Goal: Task Accomplishment & Management: Complete application form

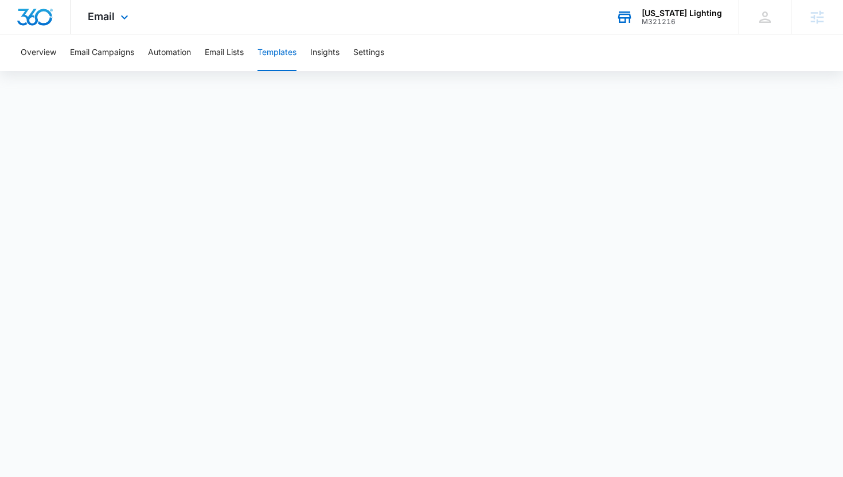
click at [670, 14] on div "[US_STATE] Lighting" at bounding box center [682, 13] width 80 height 9
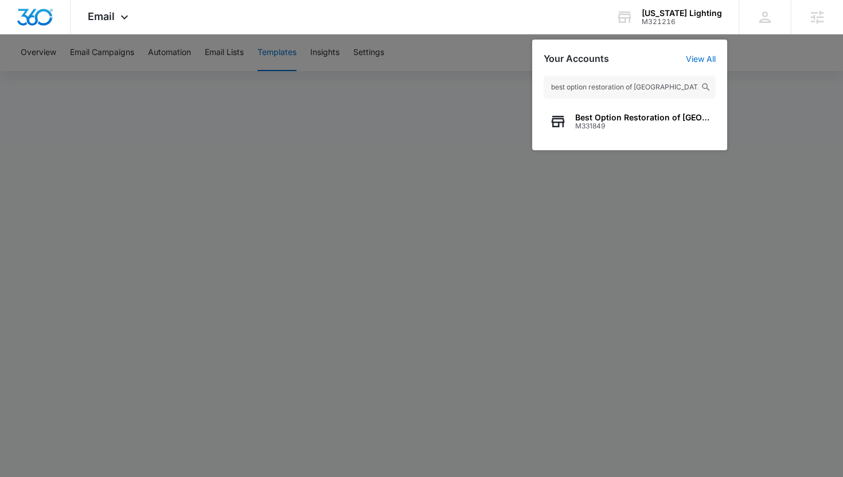
type input "best option restoration of [GEOGRAPHIC_DATA]"
click at [592, 124] on span "M331849" at bounding box center [642, 126] width 135 height 8
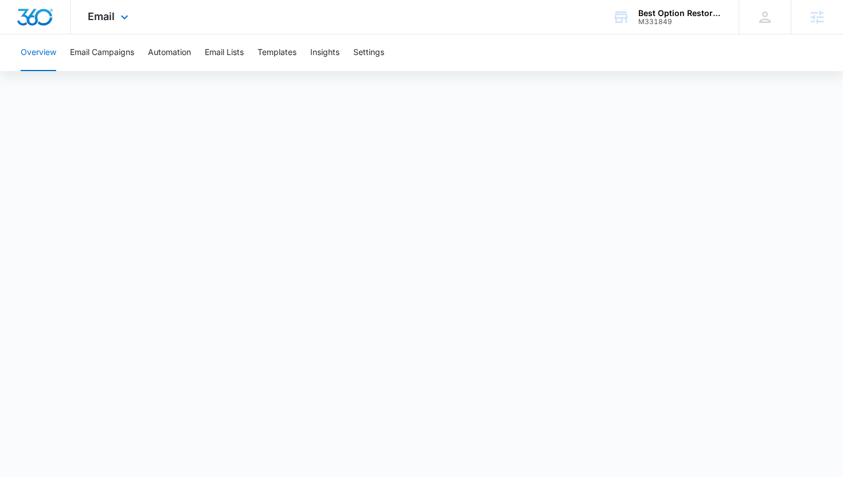
click at [114, 27] on div "Email Apps Reputation Forms CRM Email Social Payments POS Ads Intelligence File…" at bounding box center [110, 17] width 78 height 34
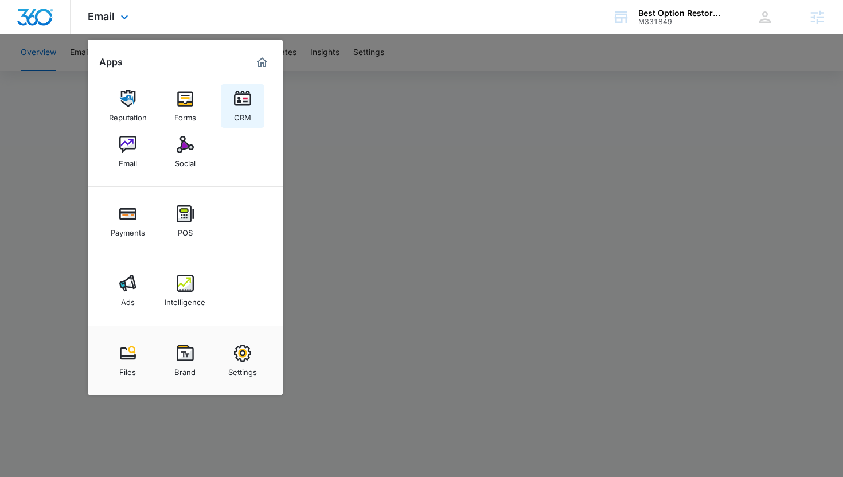
click at [247, 108] on div "CRM" at bounding box center [242, 114] width 17 height 15
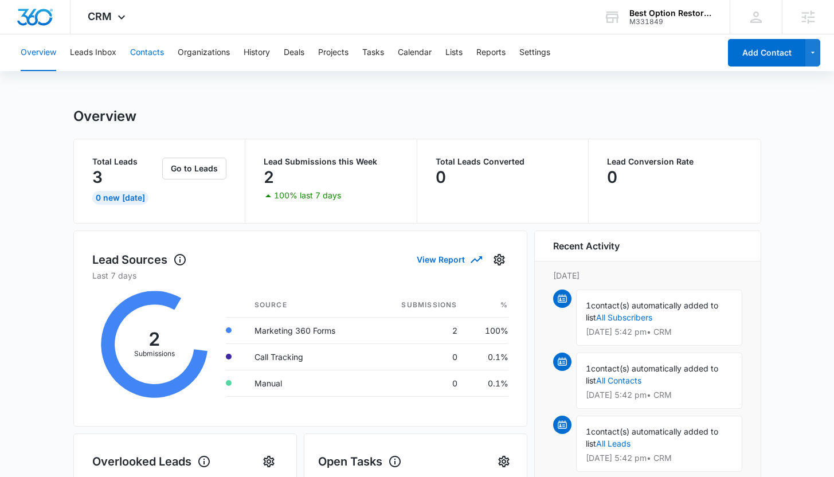
click at [147, 52] on button "Contacts" at bounding box center [147, 52] width 34 height 37
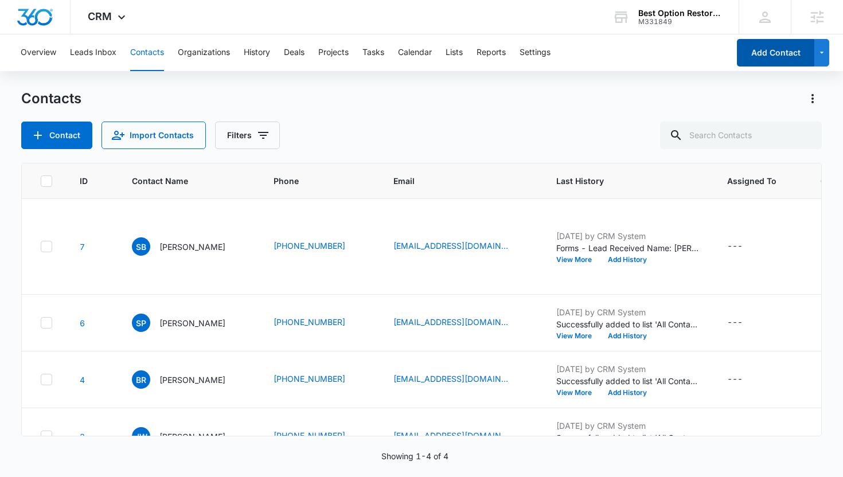
click at [779, 52] on button "Add Contact" at bounding box center [775, 53] width 77 height 28
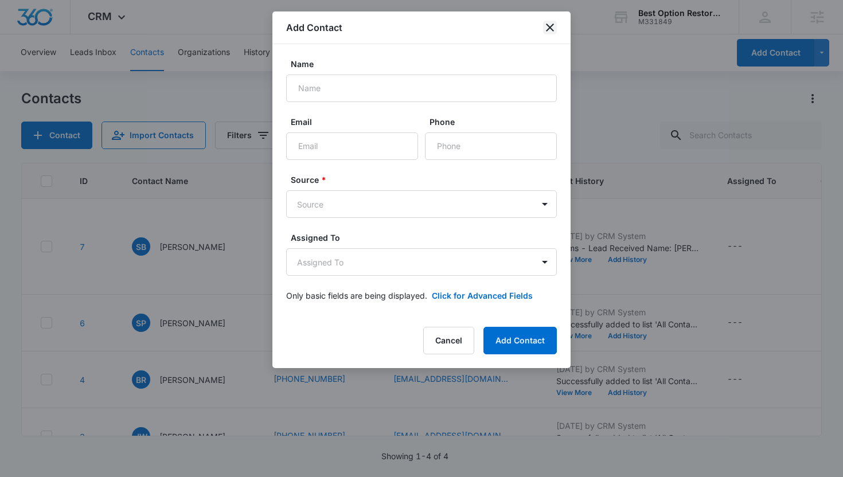
click at [549, 32] on icon "close" at bounding box center [550, 28] width 14 height 14
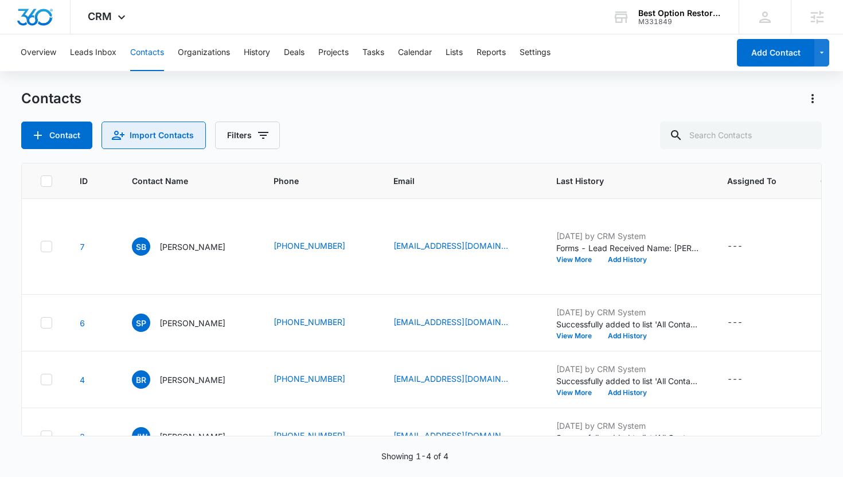
click at [167, 144] on button "Import Contacts" at bounding box center [154, 136] width 104 height 28
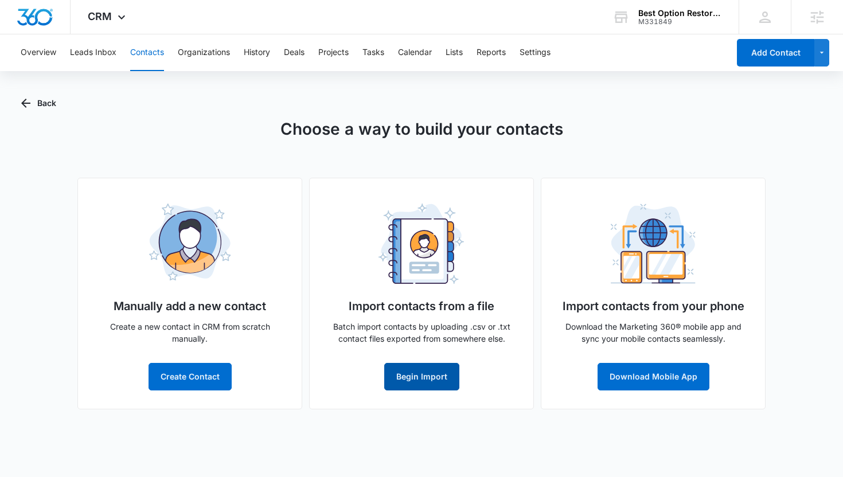
click at [401, 377] on button "Begin Import" at bounding box center [421, 377] width 75 height 28
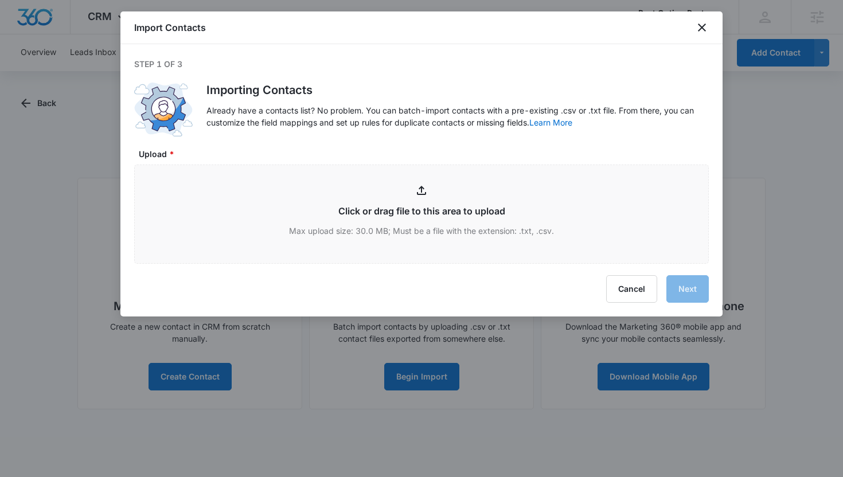
type input "C:\fakepath\BORSE_Contact_Export_[DATE] - BORSE_Contact_Export_[DATE].csv"
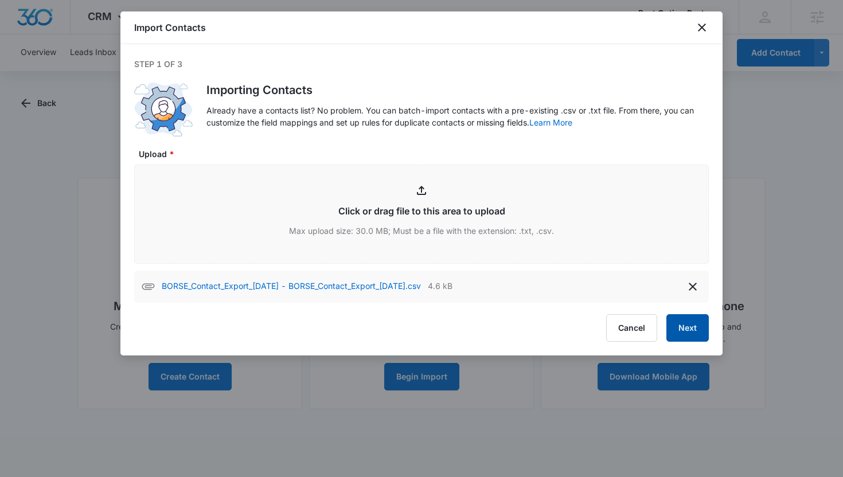
click at [693, 331] on button "Next" at bounding box center [687, 328] width 42 height 28
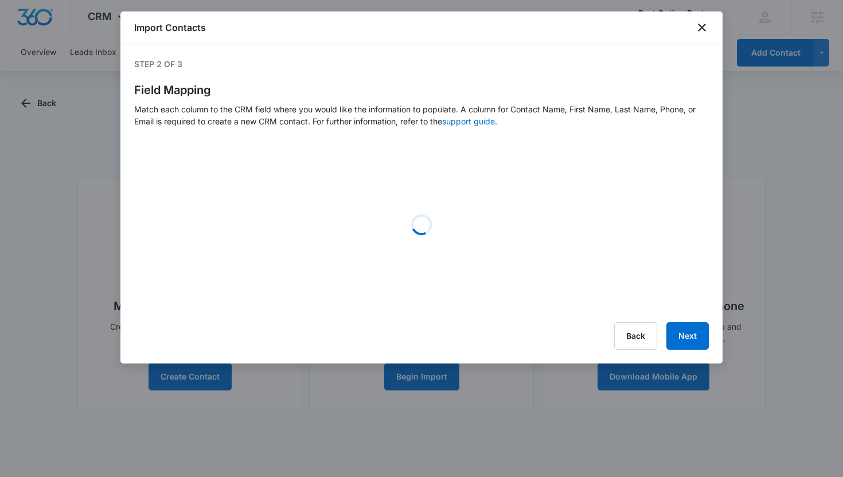
select select "name"
select select "185"
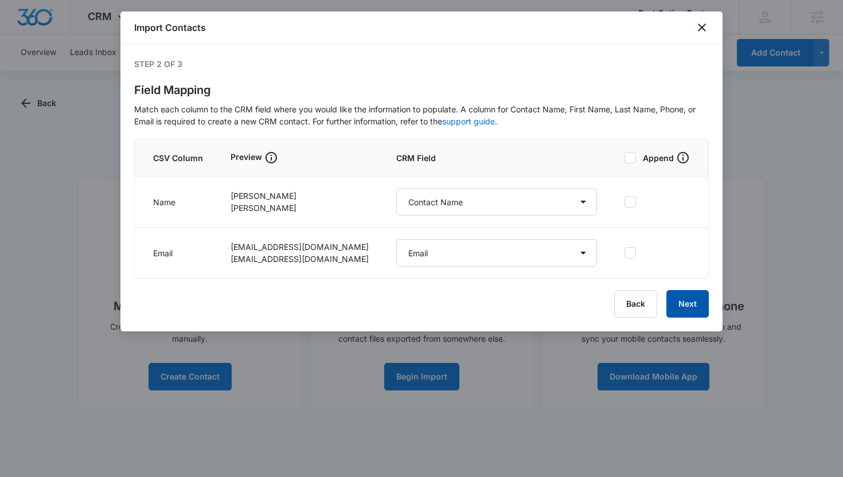
click at [682, 305] on button "Next" at bounding box center [687, 304] width 42 height 28
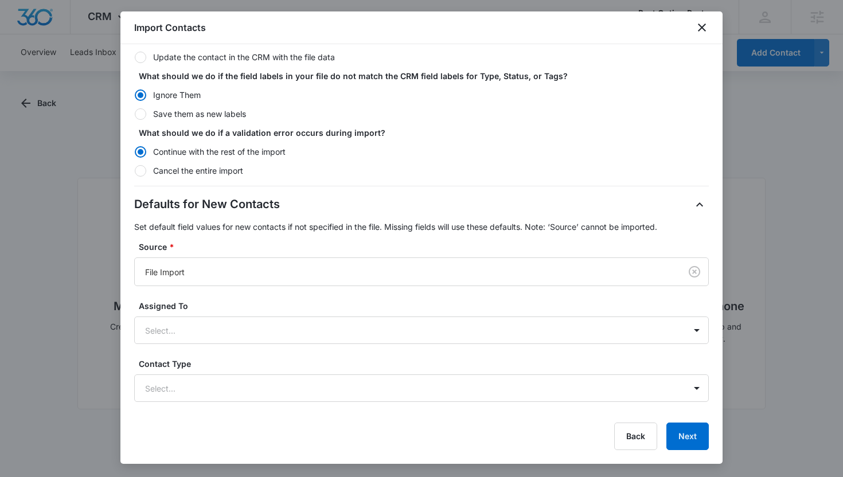
scroll to position [153, 0]
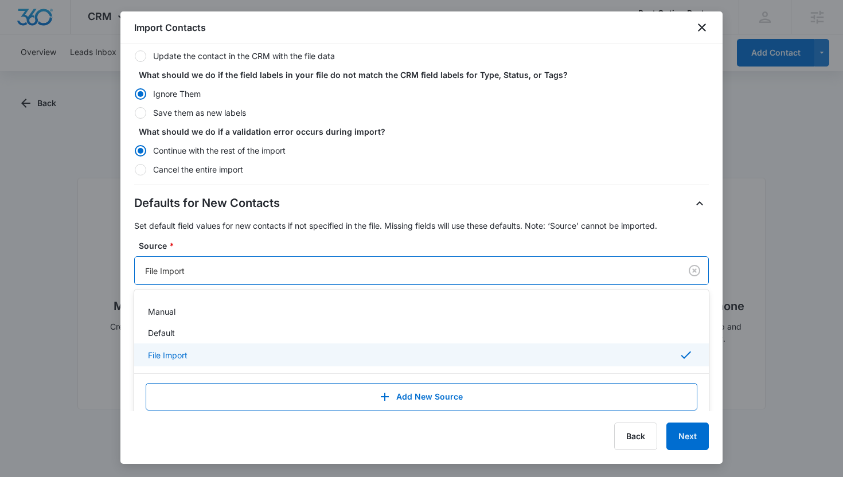
click at [364, 264] on div at bounding box center [405, 271] width 521 height 14
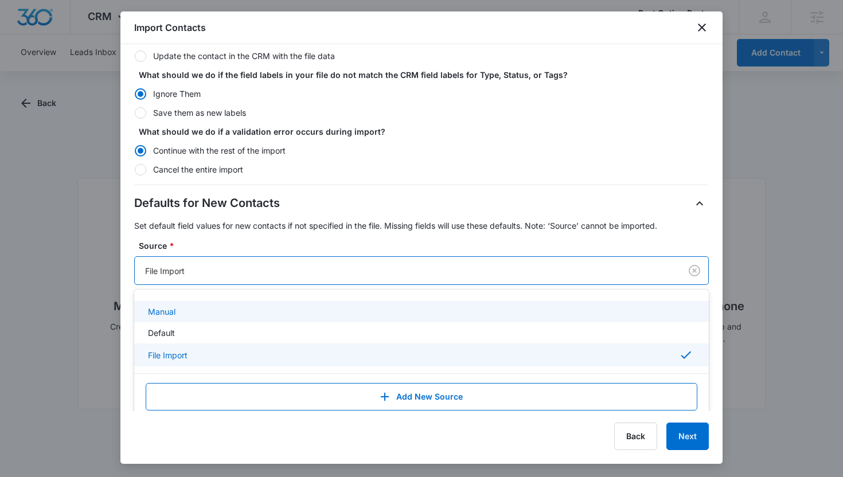
click at [345, 304] on div "Manual" at bounding box center [421, 311] width 575 height 21
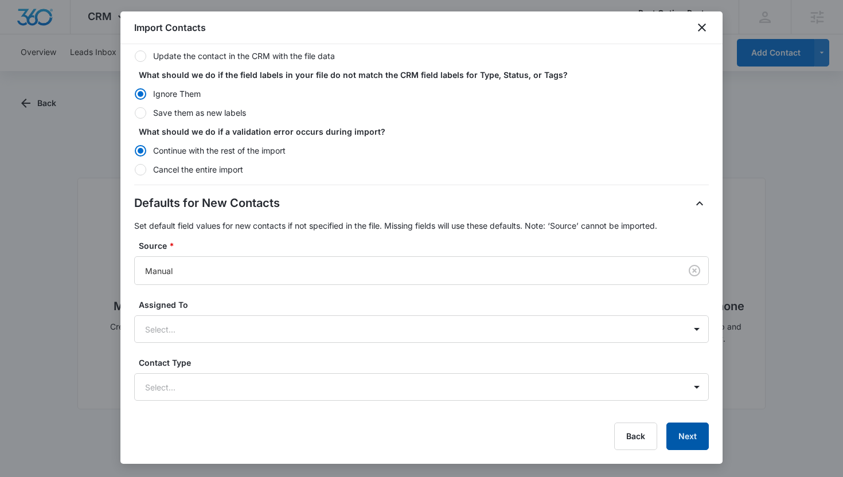
click at [702, 431] on button "Next" at bounding box center [687, 437] width 42 height 28
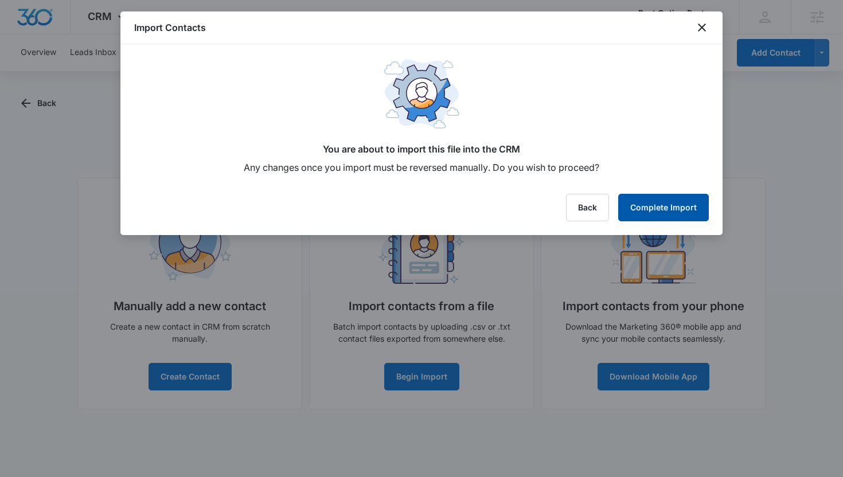
click at [676, 212] on button "Complete Import" at bounding box center [663, 208] width 91 height 28
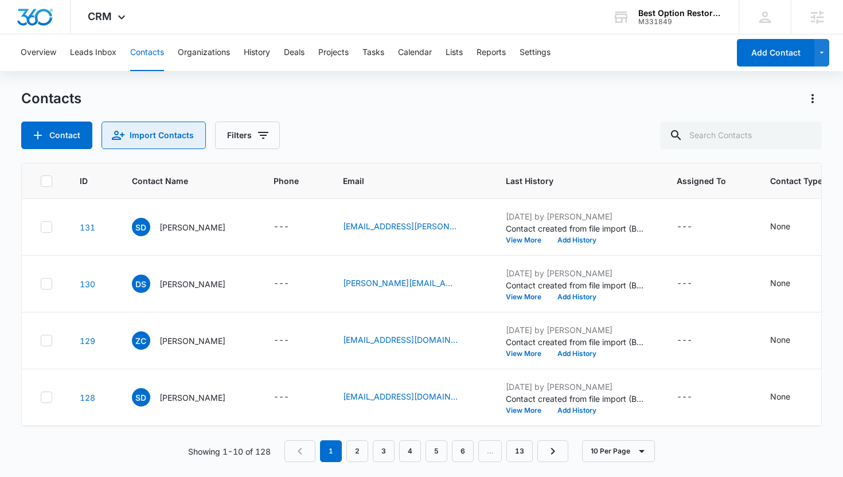
click at [187, 126] on button "Import Contacts" at bounding box center [154, 136] width 104 height 28
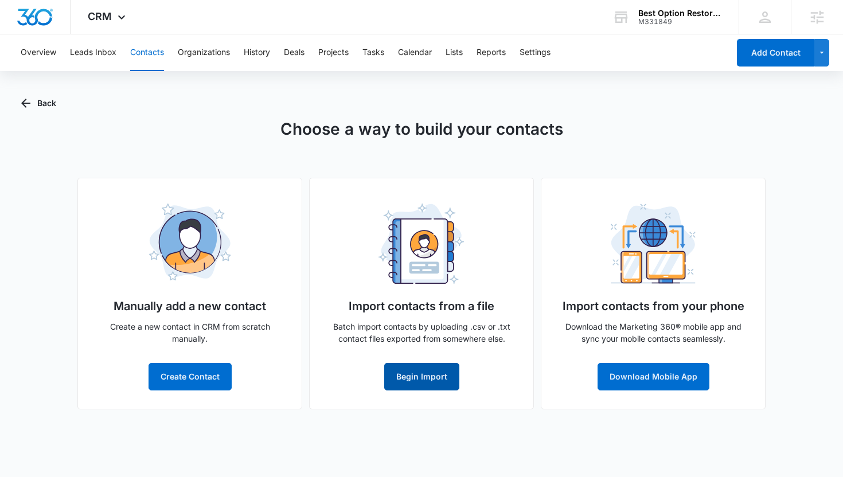
click at [431, 375] on button "Begin Import" at bounding box center [421, 377] width 75 height 28
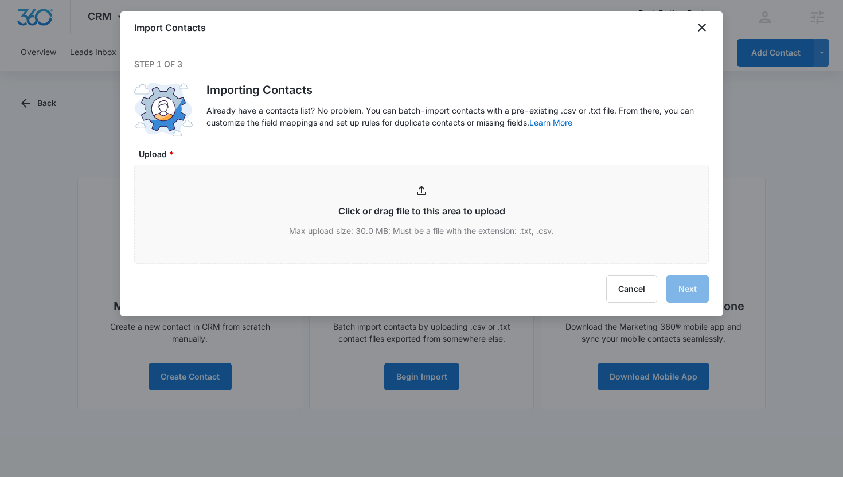
type input "C:\fakepath\BORNN_Contact_Export_[DATE] - BORNN_Contact_Export_[DATE].csv"
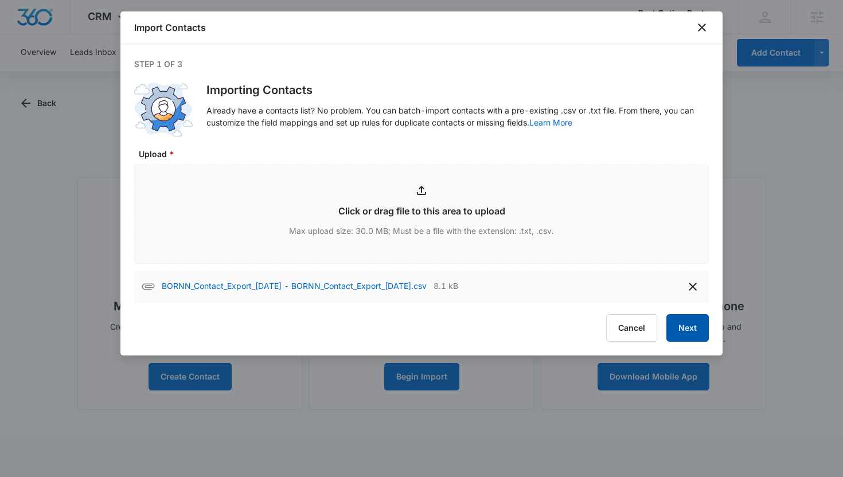
click at [686, 335] on button "Next" at bounding box center [687, 328] width 42 height 28
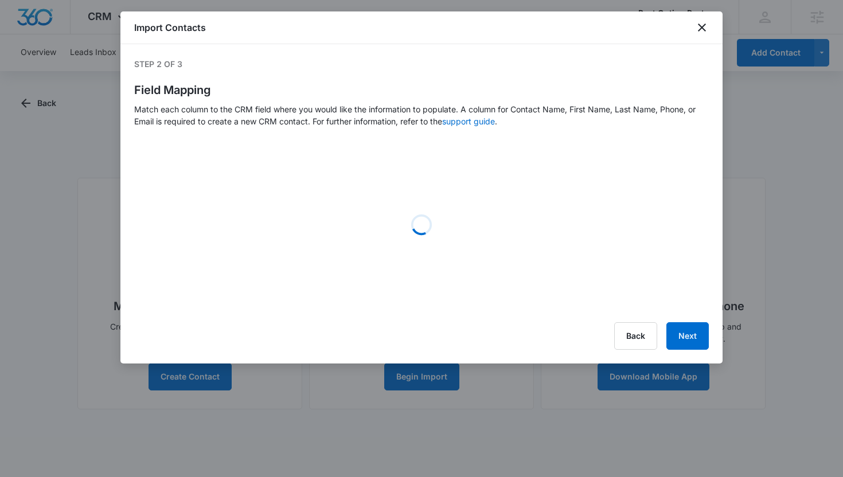
select select "name"
select select "185"
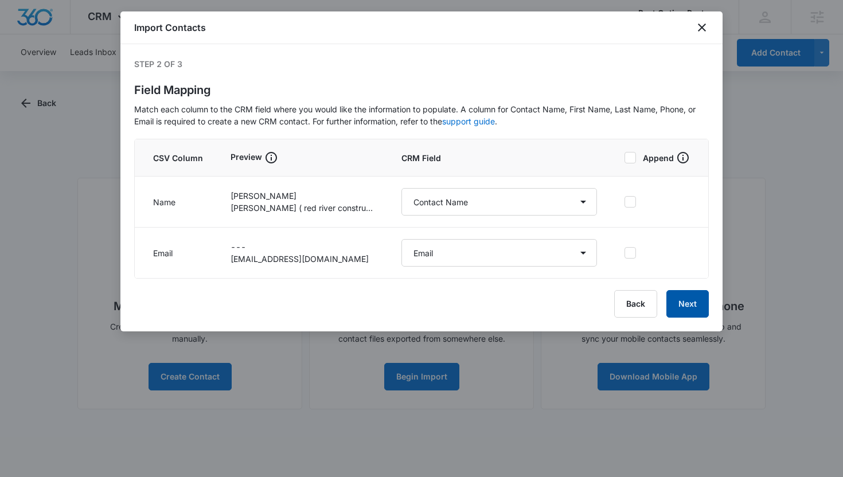
click at [685, 298] on button "Next" at bounding box center [687, 304] width 42 height 28
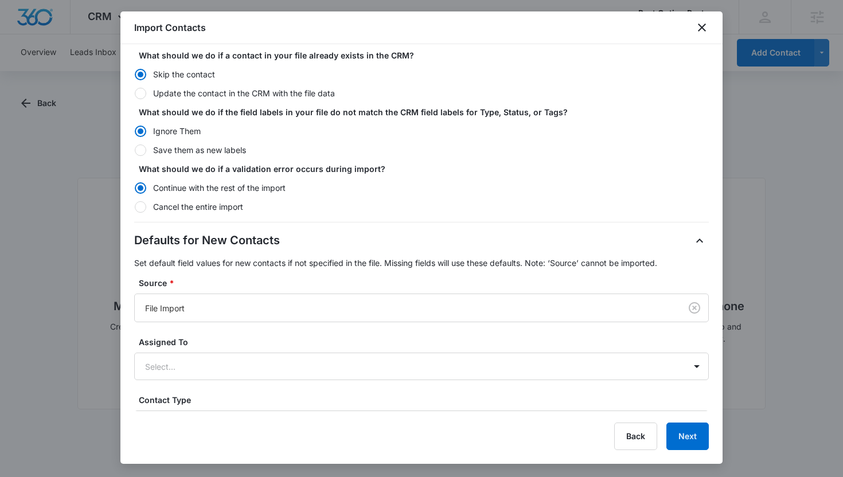
scroll to position [131, 0]
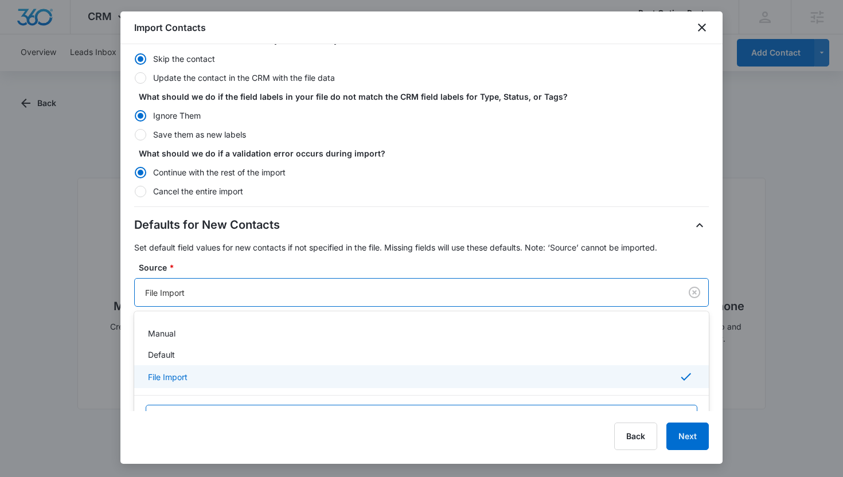
click at [267, 289] on div at bounding box center [405, 293] width 521 height 14
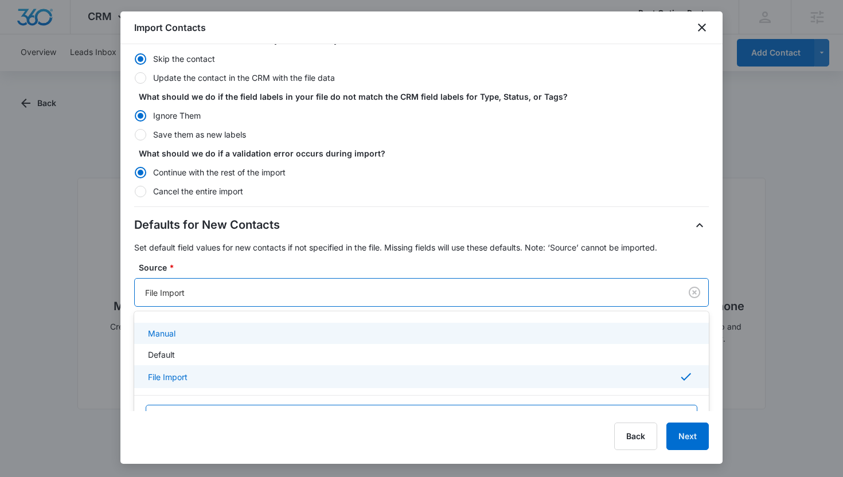
click at [251, 334] on div "Manual" at bounding box center [420, 333] width 545 height 12
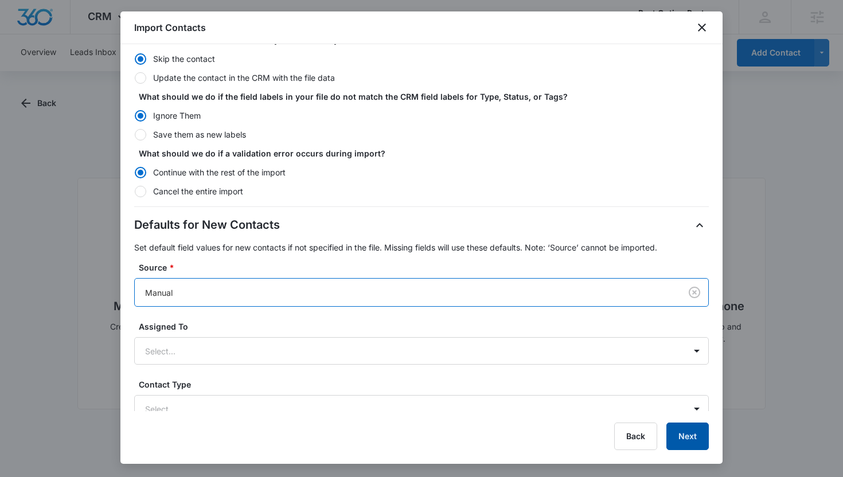
click at [687, 435] on button "Next" at bounding box center [687, 437] width 42 height 28
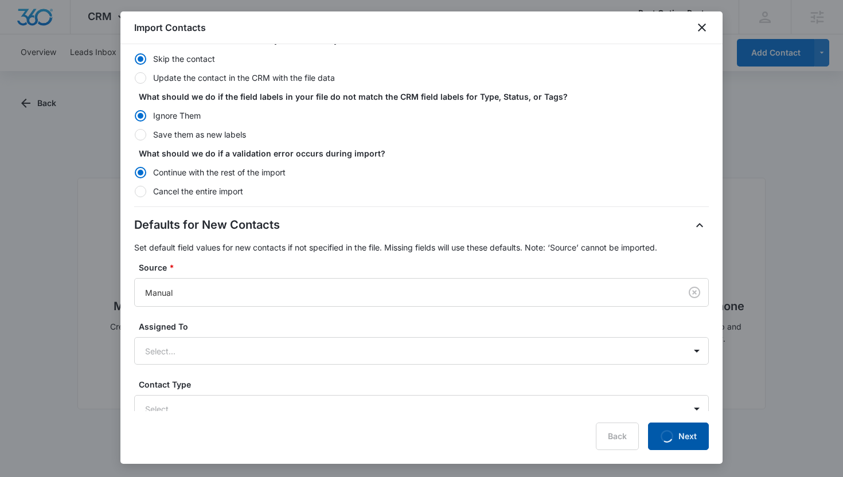
scroll to position [0, 0]
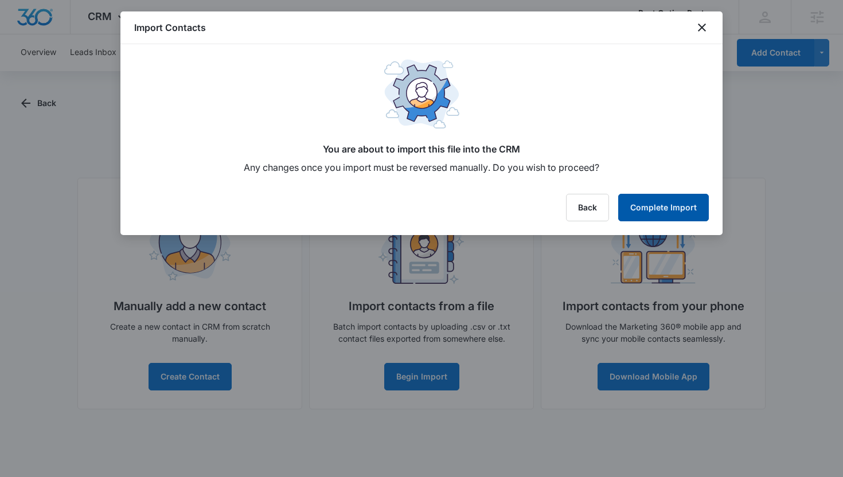
click at [665, 211] on button "Complete Import" at bounding box center [663, 208] width 91 height 28
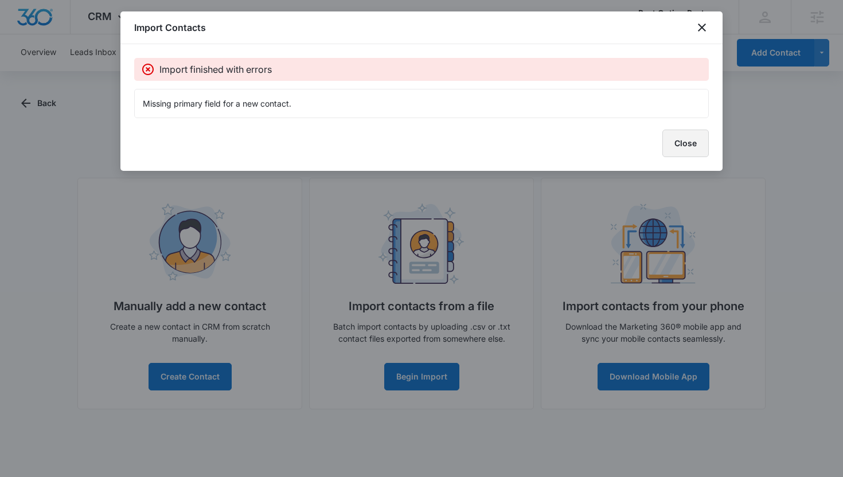
click at [685, 142] on button "Close" at bounding box center [685, 144] width 46 height 28
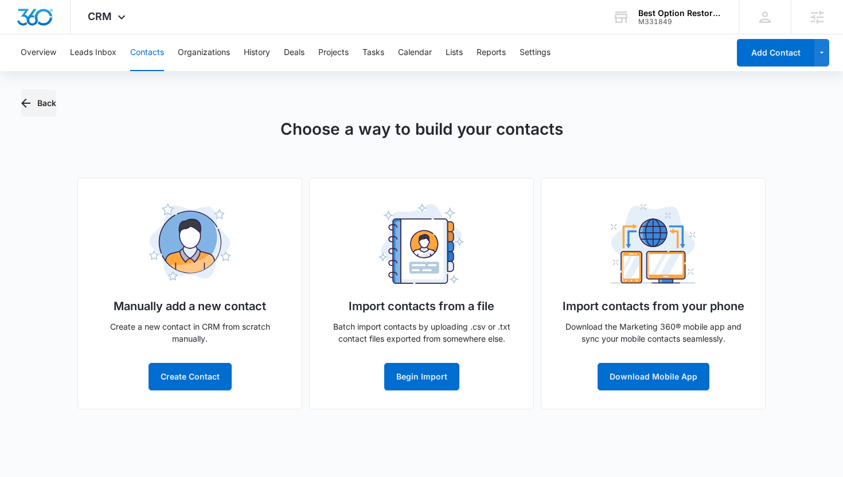
click at [36, 107] on button "Back" at bounding box center [38, 103] width 35 height 28
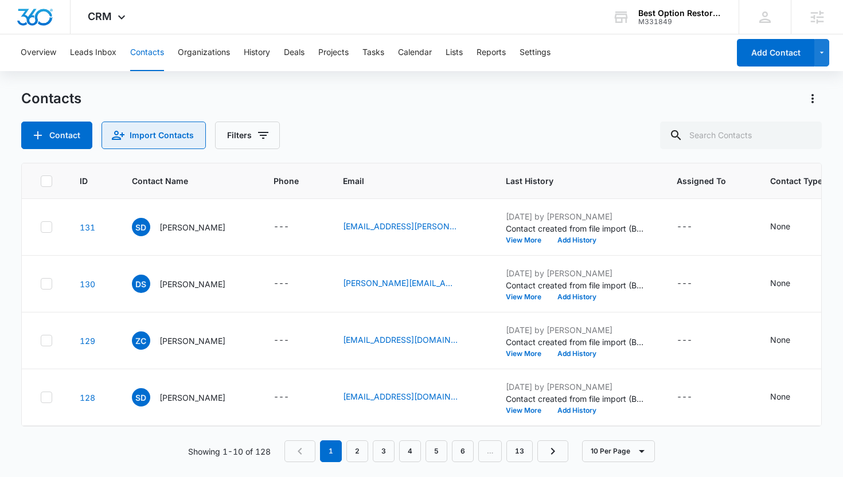
click at [178, 138] on button "Import Contacts" at bounding box center [154, 136] width 104 height 28
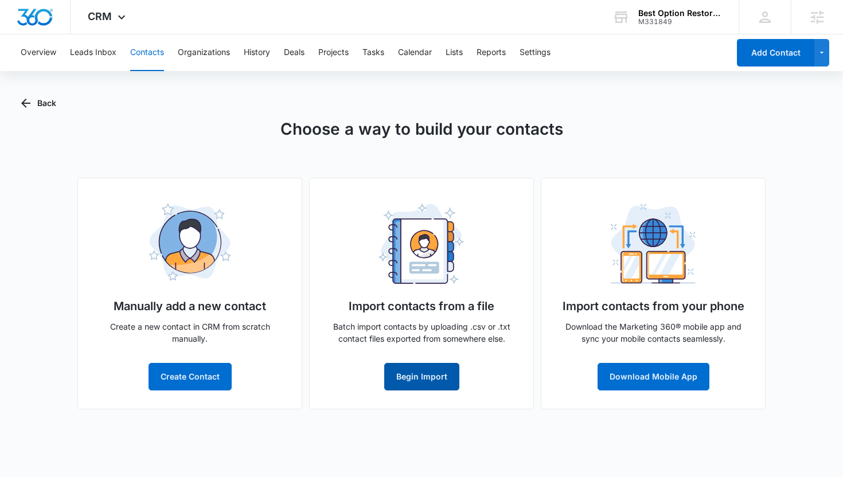
click at [412, 381] on button "Begin Import" at bounding box center [421, 377] width 75 height 28
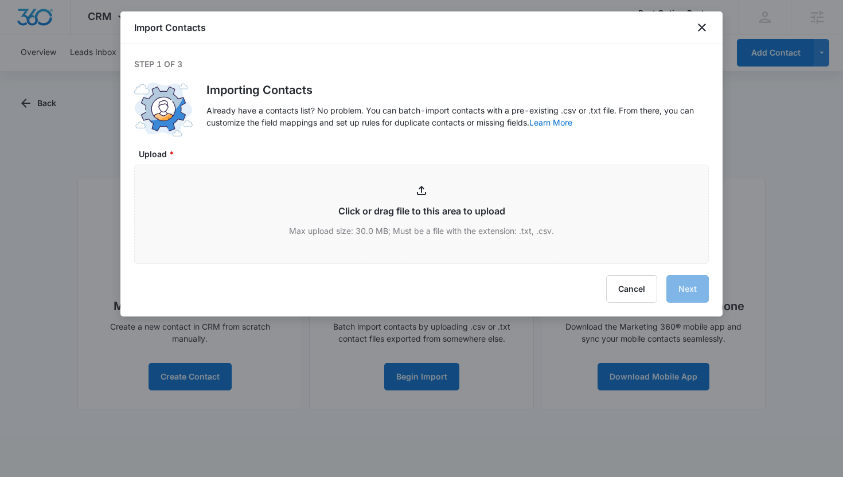
type input "C:\fakepath\BORNN_Contact_Export_[DATE] - BORNN_Contact_Export_[DATE].csv"
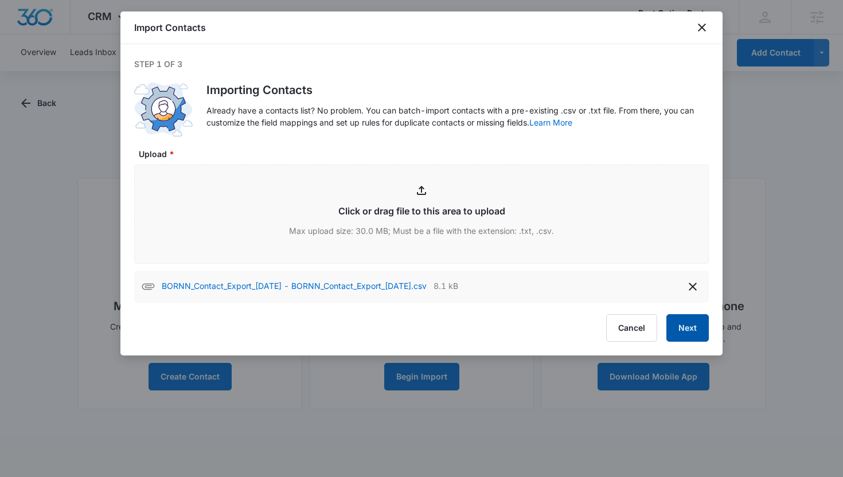
click at [680, 328] on button "Next" at bounding box center [687, 328] width 42 height 28
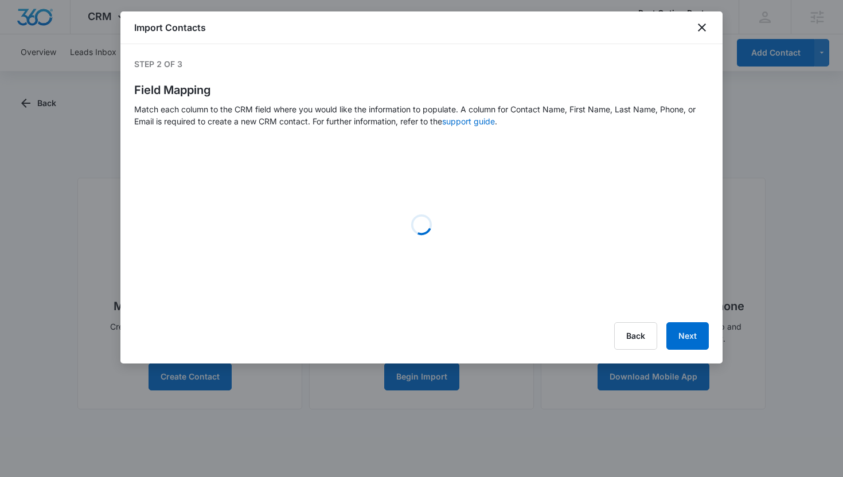
select select "name"
select select "185"
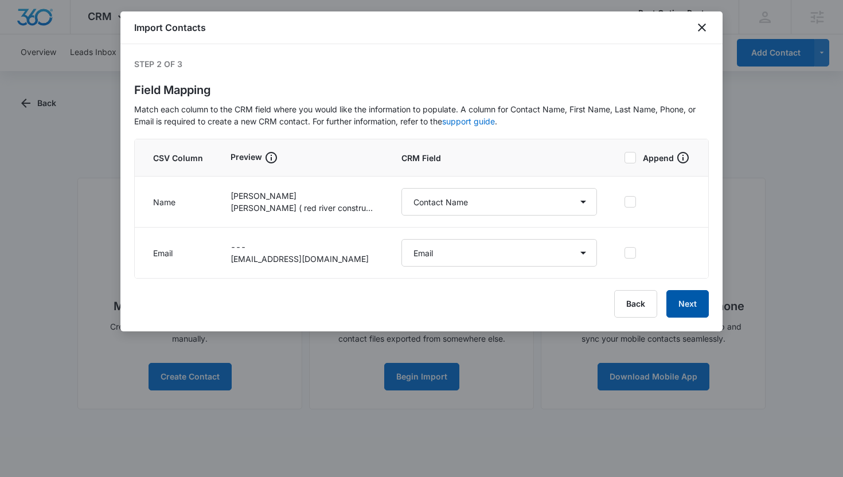
click at [688, 305] on button "Next" at bounding box center [687, 304] width 42 height 28
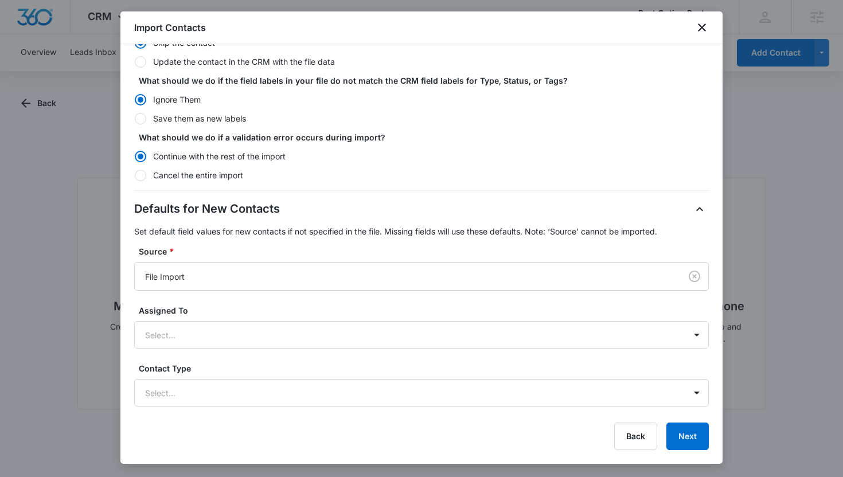
scroll to position [169, 0]
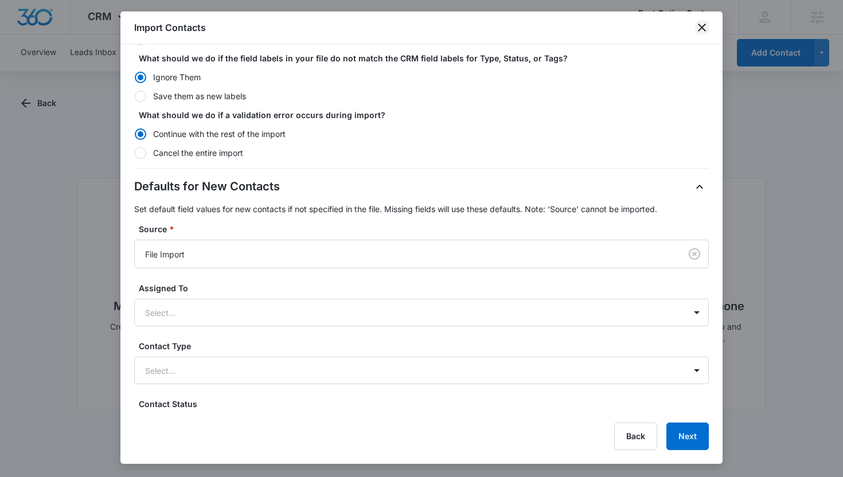
click at [699, 30] on icon "close" at bounding box center [702, 28] width 8 height 8
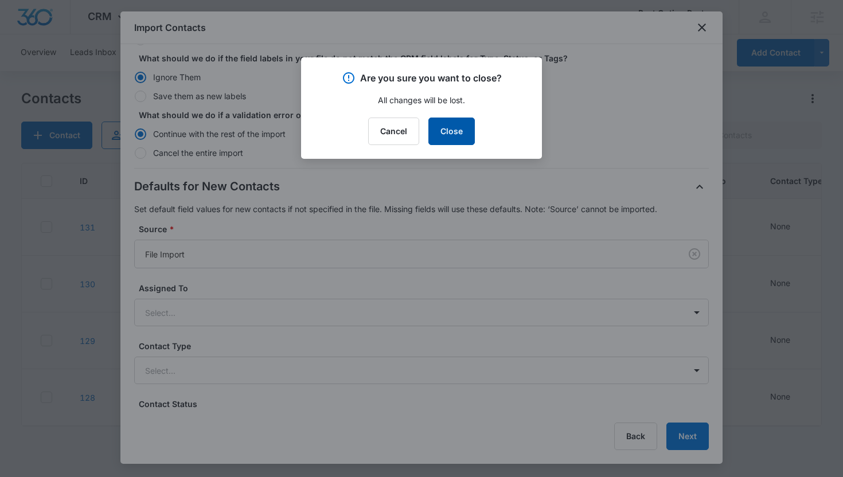
click at [459, 123] on button "Close" at bounding box center [451, 132] width 46 height 28
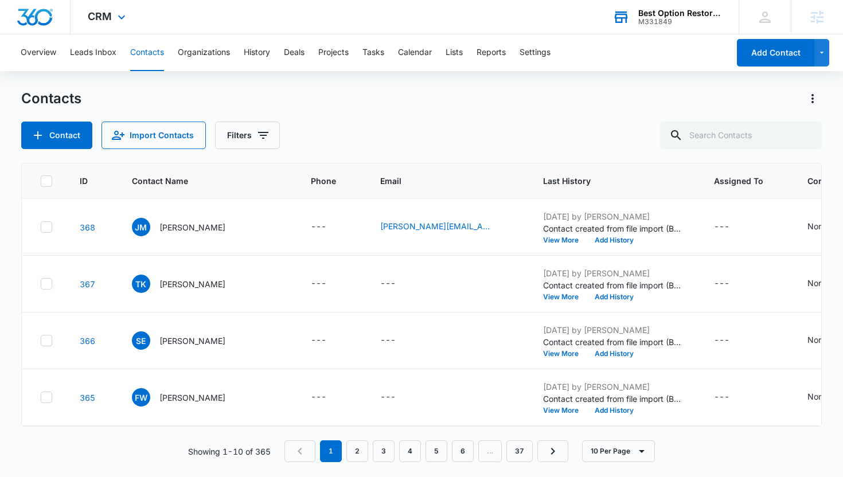
click at [658, 11] on div "Best Option Restoration of [GEOGRAPHIC_DATA]" at bounding box center [680, 13] width 84 height 9
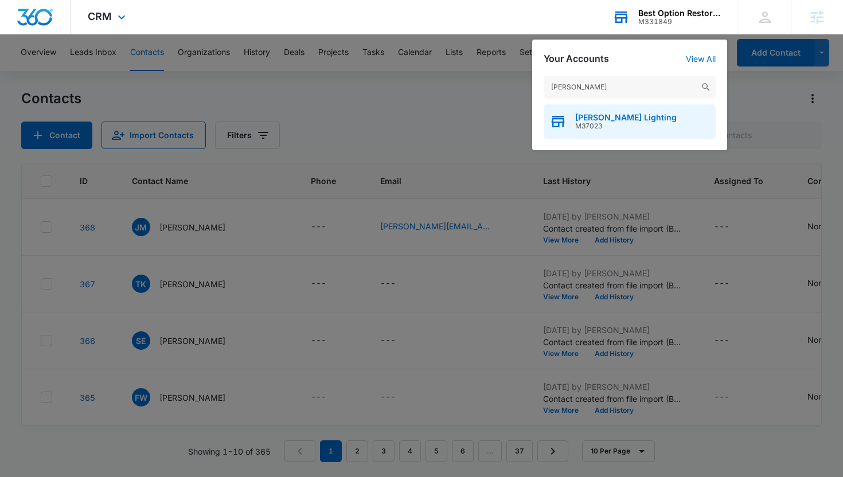
type input "brecher"
click at [628, 116] on span "Brecher's Lighting" at bounding box center [626, 117] width 102 height 9
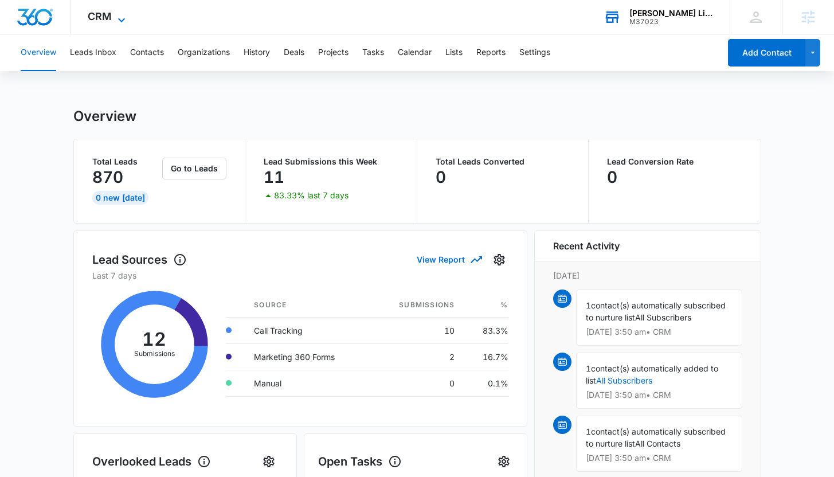
click at [102, 15] on span "CRM" at bounding box center [100, 16] width 24 height 12
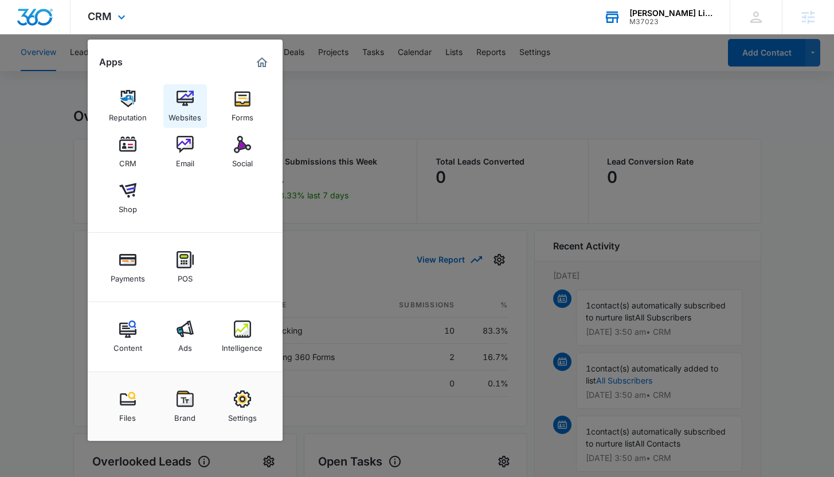
click at [180, 104] on img at bounding box center [185, 98] width 17 height 17
